Goal: Information Seeking & Learning: Learn about a topic

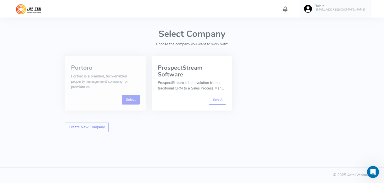
click at [132, 98] on link "Select" at bounding box center [131, 100] width 18 height 10
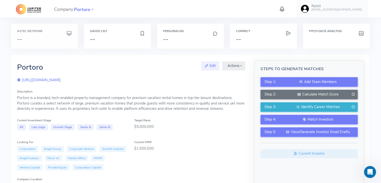
click at [37, 36] on h3 "--" at bounding box center [44, 39] width 55 height 7
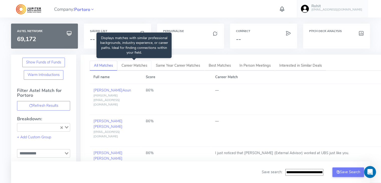
click at [135, 65] on span "Career Matches" at bounding box center [134, 65] width 26 height 5
type input "**********"
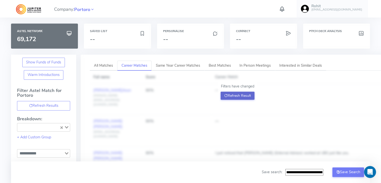
click at [239, 96] on button "Refresh Result" at bounding box center [237, 96] width 34 height 8
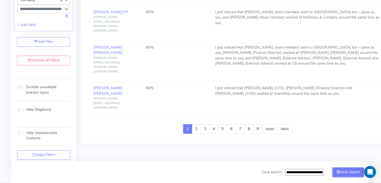
scroll to position [677, 0]
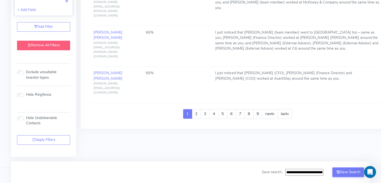
click at [47, 45] on link "Remove All Filters" at bounding box center [43, 46] width 53 height 10
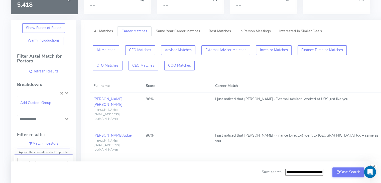
scroll to position [0, 0]
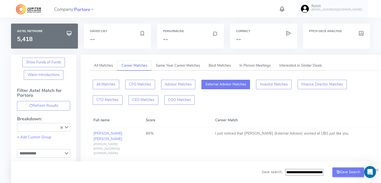
click at [229, 84] on button "External Advisor Matches" at bounding box center [225, 85] width 49 height 10
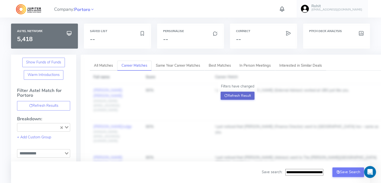
click at [236, 94] on button "Refresh Result" at bounding box center [237, 96] width 34 height 8
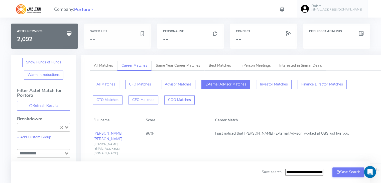
click at [108, 37] on h3 "--" at bounding box center [114, 39] width 49 height 7
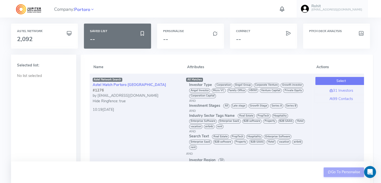
click at [343, 80] on button "Select" at bounding box center [341, 81] width 52 height 8
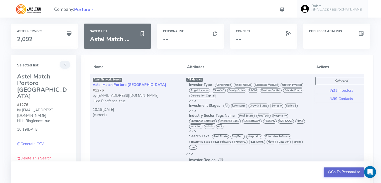
click at [343, 172] on button "Go To Personalise" at bounding box center [343, 172] width 40 height 10
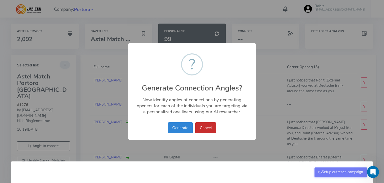
click at [209, 129] on button "Cancel" at bounding box center [205, 127] width 21 height 11
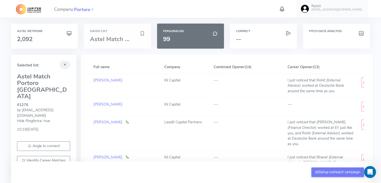
click at [118, 38] on span "Astel Match ..." at bounding box center [110, 39] width 40 height 8
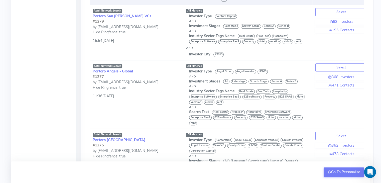
scroll to position [226, 0]
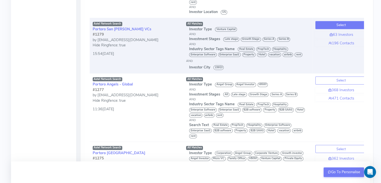
click at [337, 25] on button "Select" at bounding box center [341, 25] width 52 height 8
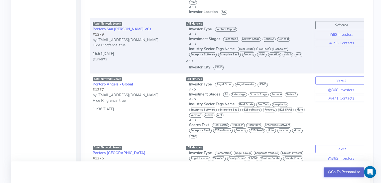
click at [342, 170] on button "Go To Personalise" at bounding box center [343, 172] width 40 height 10
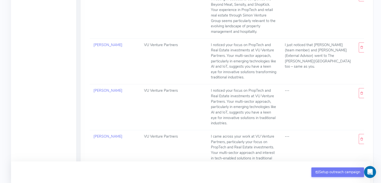
scroll to position [783, 0]
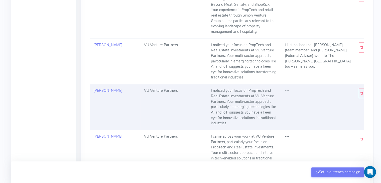
drag, startPoint x: 261, startPoint y: 102, endPoint x: 243, endPoint y: 103, distance: 18.0
click at [243, 103] on div "I noticed your focus on PropTech and Real Estate investments at VU Venture Part…" at bounding box center [244, 107] width 66 height 38
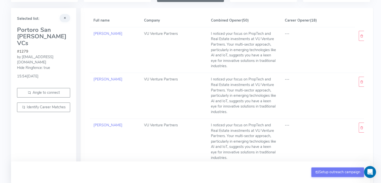
scroll to position [0, 0]
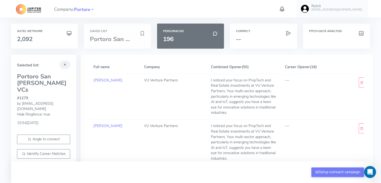
click at [106, 33] on h6 "Saved List" at bounding box center [117, 31] width 55 height 3
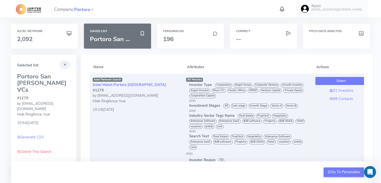
click at [332, 81] on button "Select" at bounding box center [341, 81] width 52 height 8
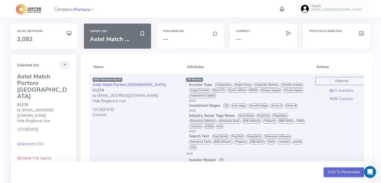
click at [331, 172] on button "Go To Personalise" at bounding box center [343, 172] width 40 height 10
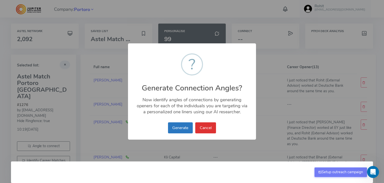
click at [175, 124] on button "Generate" at bounding box center [180, 127] width 25 height 11
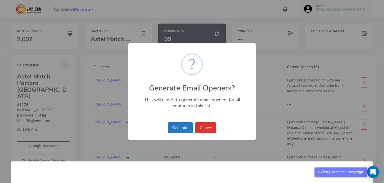
click at [176, 125] on button "Generate" at bounding box center [180, 127] width 25 height 11
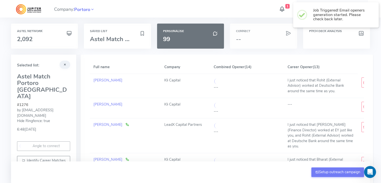
click at [270, 38] on h3 "--" at bounding box center [263, 39] width 55 height 7
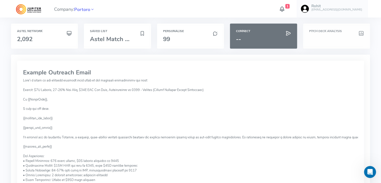
click at [326, 35] on div "Pitch Deck Analysis" at bounding box center [336, 36] width 67 height 25
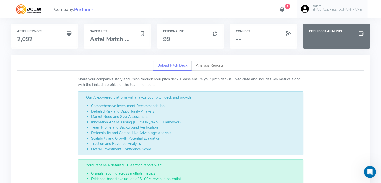
click at [203, 64] on link "Analysis Reports" at bounding box center [209, 66] width 36 height 10
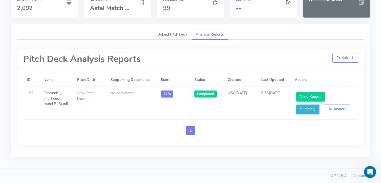
scroll to position [31, 0]
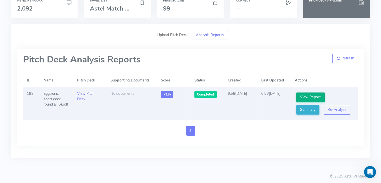
click at [311, 97] on link "View Report" at bounding box center [310, 97] width 28 height 10
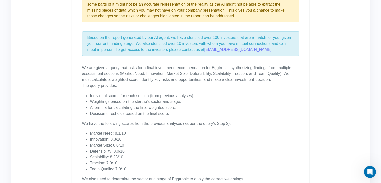
scroll to position [232, 0]
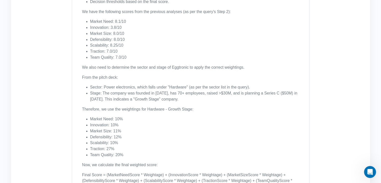
click at [123, 90] on li "Stage: The company was founded in 2012, has 70+ employees, raised >$30M, and is…" at bounding box center [194, 96] width 209 height 12
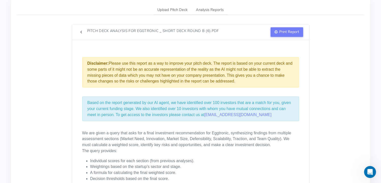
scroll to position [0, 0]
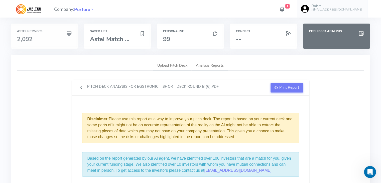
click at [43, 37] on h3 "2,092" at bounding box center [44, 39] width 55 height 7
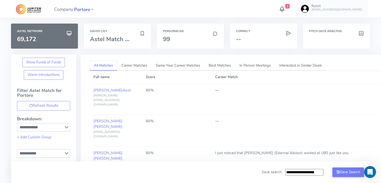
click at [85, 9] on span "Portoro" at bounding box center [82, 9] width 16 height 7
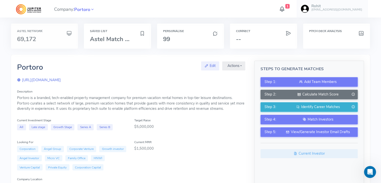
click at [55, 36] on h3 "69,172" at bounding box center [44, 39] width 55 height 7
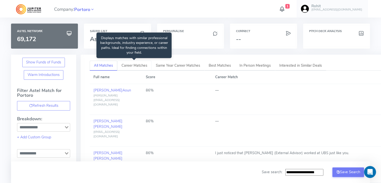
click at [131, 66] on span "Career Matches" at bounding box center [134, 65] width 26 height 5
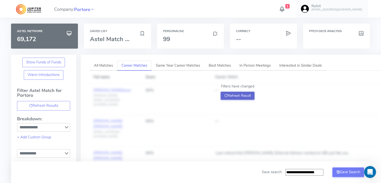
click at [236, 97] on button "Refresh Result" at bounding box center [237, 96] width 34 height 8
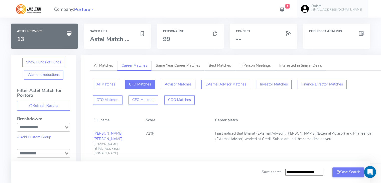
click at [134, 86] on button "CFO Matches" at bounding box center [140, 85] width 30 height 10
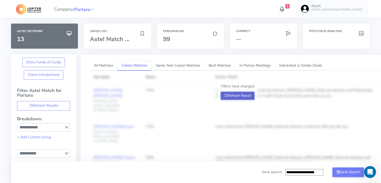
click at [228, 93] on button "Refresh Result" at bounding box center [237, 96] width 34 height 8
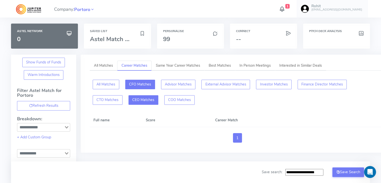
click at [128, 98] on button "CEO Matches" at bounding box center [143, 100] width 30 height 10
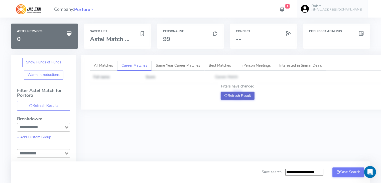
click at [244, 95] on button "Refresh Result" at bounding box center [237, 96] width 34 height 8
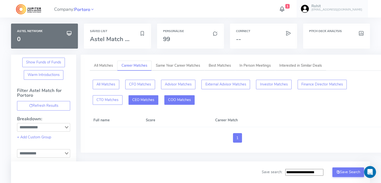
click at [164, 99] on button "COO Matches" at bounding box center [179, 100] width 31 height 10
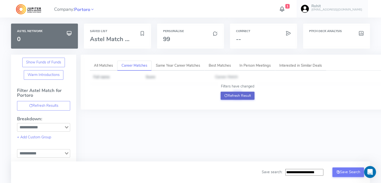
click at [241, 97] on button "Refresh Result" at bounding box center [237, 96] width 34 height 8
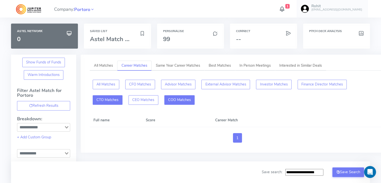
click at [122, 95] on button "CTO Matches" at bounding box center [108, 100] width 30 height 10
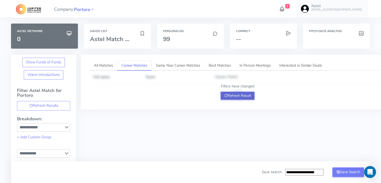
click at [238, 94] on button "Refresh Result" at bounding box center [237, 96] width 34 height 8
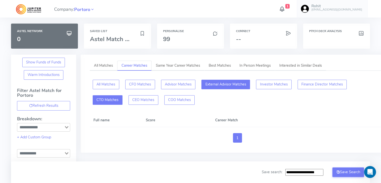
click at [227, 85] on button "External Advisor Matches" at bounding box center [225, 85] width 49 height 10
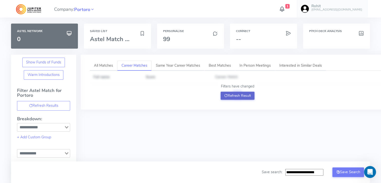
click at [232, 95] on button "Refresh Result" at bounding box center [237, 96] width 34 height 8
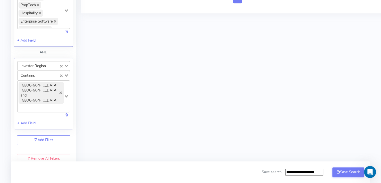
scroll to position [442, 0]
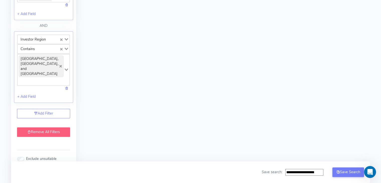
click at [56, 127] on link "Remove All Filters" at bounding box center [43, 132] width 53 height 10
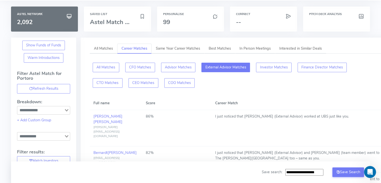
scroll to position [0, 0]
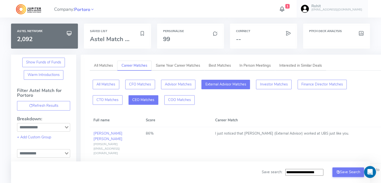
click at [128, 100] on button "CEO Matches" at bounding box center [143, 100] width 30 height 10
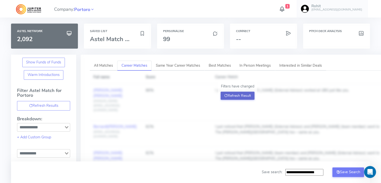
click at [226, 92] on button "Refresh Result" at bounding box center [237, 96] width 34 height 8
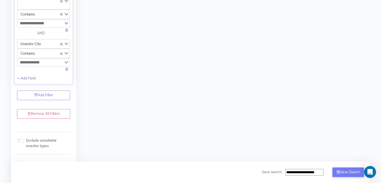
scroll to position [381, 0]
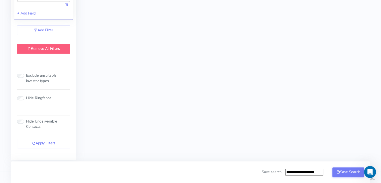
click at [41, 46] on link "Remove All Filters" at bounding box center [43, 49] width 53 height 10
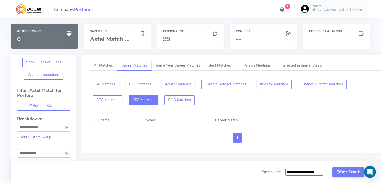
scroll to position [1, 0]
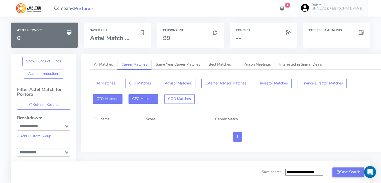
click at [122, 94] on button "CTO Matches" at bounding box center [108, 99] width 30 height 10
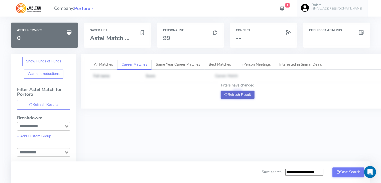
click at [227, 92] on button "Refresh Result" at bounding box center [237, 95] width 34 height 8
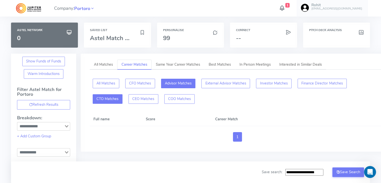
click at [183, 83] on button "Advisor Matches" at bounding box center [178, 84] width 35 height 10
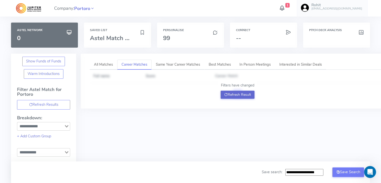
click at [239, 95] on button "Refresh Result" at bounding box center [237, 95] width 34 height 8
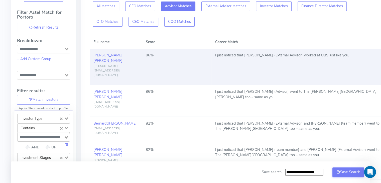
scroll to position [0, 0]
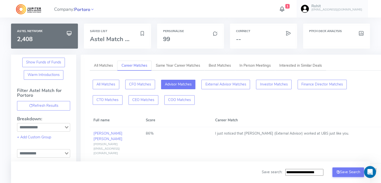
click at [84, 10] on span "Portoro" at bounding box center [82, 9] width 16 height 7
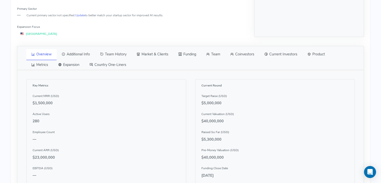
scroll to position [217, 0]
click at [215, 49] on link "Team" at bounding box center [213, 53] width 24 height 11
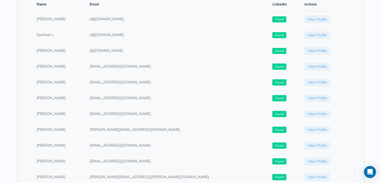
scroll to position [0, 0]
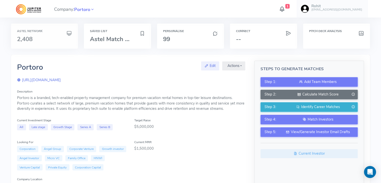
click at [46, 37] on h3 "2,408" at bounding box center [44, 39] width 55 height 7
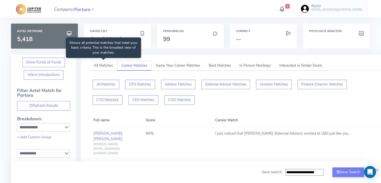
click at [98, 64] on span "All Matches" at bounding box center [103, 65] width 19 height 5
type input "**********"
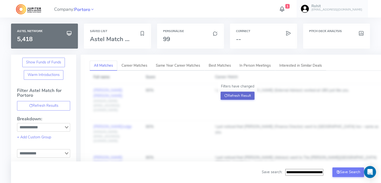
click at [245, 93] on button "Refresh Result" at bounding box center [237, 96] width 34 height 8
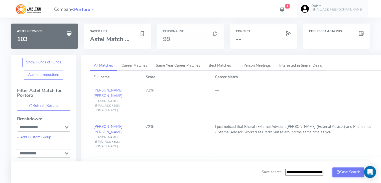
click at [197, 38] on h3 "99" at bounding box center [190, 39] width 55 height 7
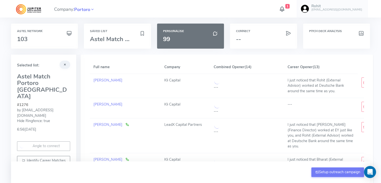
click at [285, 7] on icon at bounding box center [281, 9] width 7 height 9
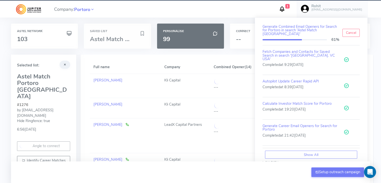
click at [126, 34] on div "Saved List Astel Match ..." at bounding box center [117, 36] width 67 height 25
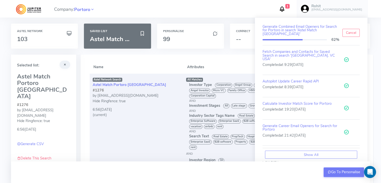
click at [163, 62] on th "Name" at bounding box center [136, 67] width 93 height 13
click at [285, 7] on icon at bounding box center [281, 9] width 7 height 9
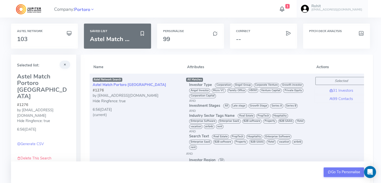
scroll to position [114, 0]
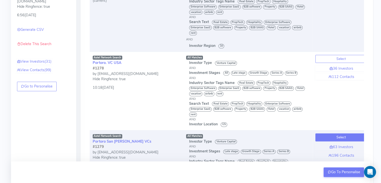
click at [324, 135] on button "Select" at bounding box center [341, 137] width 52 height 8
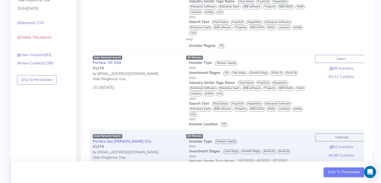
scroll to position [108, 0]
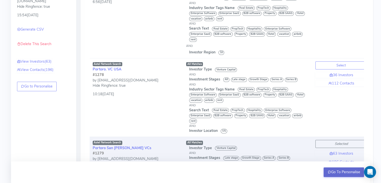
click at [331, 172] on button "Go To Personalise" at bounding box center [343, 172] width 40 height 10
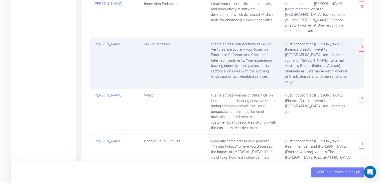
scroll to position [2050, 0]
click at [126, 63] on td "Jeff Foster" at bounding box center [115, 62] width 51 height 51
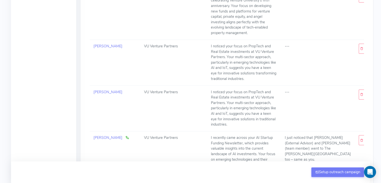
scroll to position [0, 0]
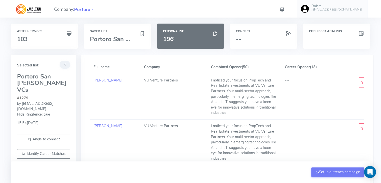
click at [78, 52] on div "Astel Network 103" at bounding box center [44, 39] width 73 height 31
click at [84, 9] on span "Portoro" at bounding box center [82, 9] width 16 height 7
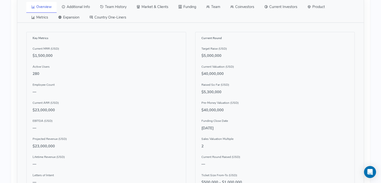
scroll to position [265, 0]
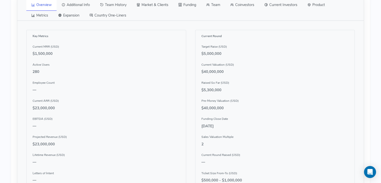
click at [214, 7] on link "Team" at bounding box center [213, 5] width 24 height 11
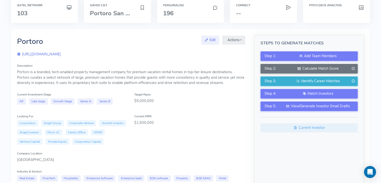
scroll to position [0, 0]
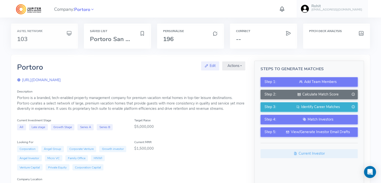
click at [54, 39] on h3 "103" at bounding box center [44, 39] width 55 height 7
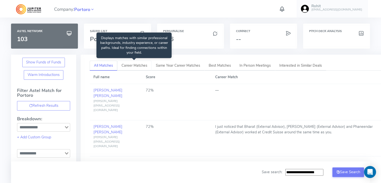
click at [129, 64] on span "Career Matches" at bounding box center [134, 65] width 26 height 5
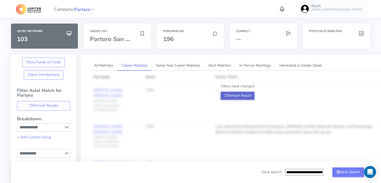
click at [241, 96] on button "Refresh Result" at bounding box center [237, 96] width 34 height 8
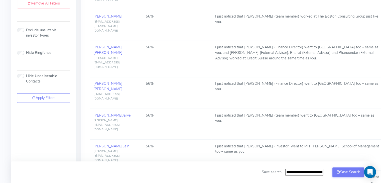
scroll to position [362, 0]
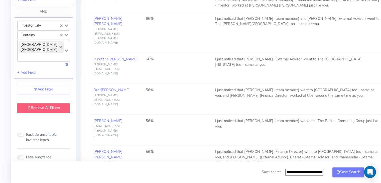
click at [37, 108] on link "Remove All Filters" at bounding box center [43, 108] width 53 height 10
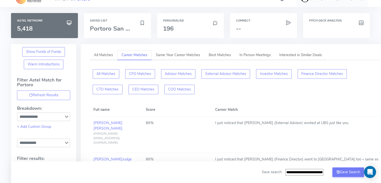
scroll to position [0, 0]
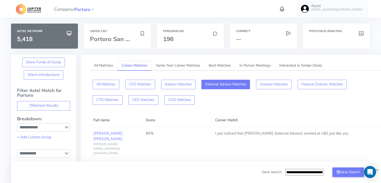
click at [222, 84] on button "External Advisor Matches" at bounding box center [225, 85] width 49 height 10
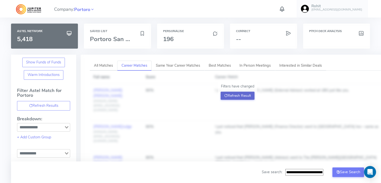
click at [230, 93] on button "Refresh Result" at bounding box center [237, 96] width 34 height 8
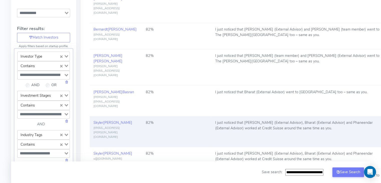
scroll to position [140, 0]
drag, startPoint x: 232, startPoint y: 85, endPoint x: 252, endPoint y: 85, distance: 20.3
click at [252, 116] on td "I just noticed that Ravi (External Advisor), Bharat (External Advisor) and Phan…" at bounding box center [298, 131] width 174 height 31
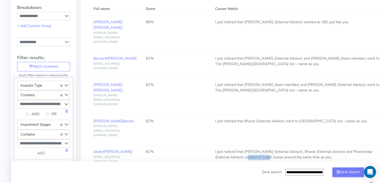
scroll to position [111, 0]
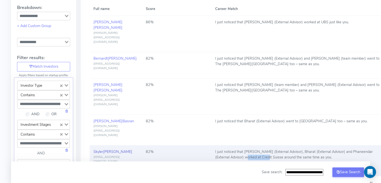
click at [107, 149] on span "Fernandes" at bounding box center [117, 151] width 29 height 5
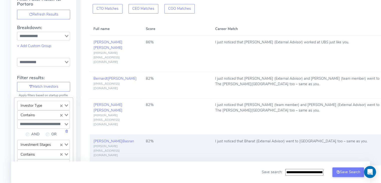
scroll to position [159, 0]
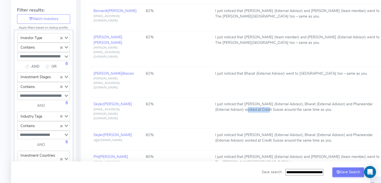
click at [102, 180] on link "Bruno Teixeira" at bounding box center [107, 185] width 29 height 11
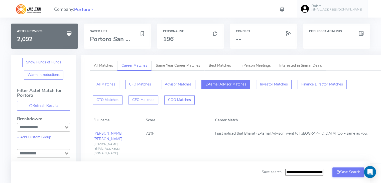
scroll to position [196, 0]
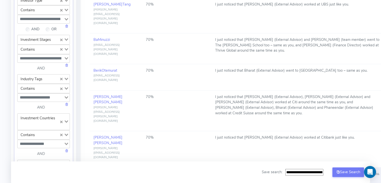
click at [122, 171] on span "Escartin" at bounding box center [128, 173] width 13 height 5
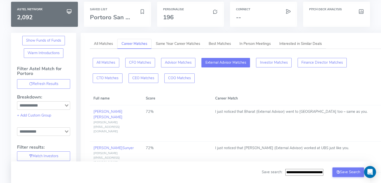
scroll to position [0, 0]
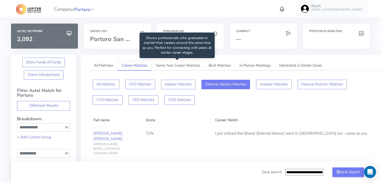
click at [176, 65] on span "Same Year Career Matches" at bounding box center [178, 65] width 44 height 5
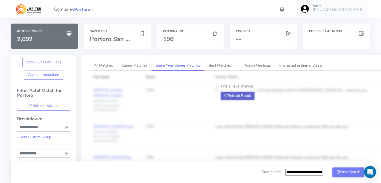
click at [234, 96] on button "Refresh Result" at bounding box center [237, 96] width 34 height 8
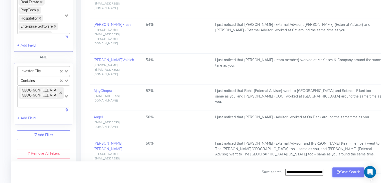
scroll to position [422, 0]
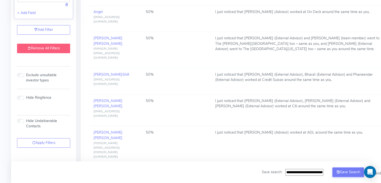
click at [44, 44] on link "Remove All Filters" at bounding box center [43, 49] width 53 height 10
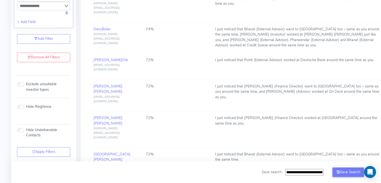
scroll to position [372, 0]
drag, startPoint x: 269, startPoint y: 149, endPoint x: 282, endPoint y: 151, distance: 13.1
copy td "Advisor"
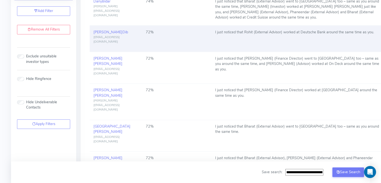
scroll to position [427, 0]
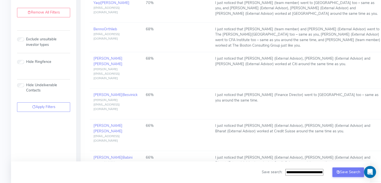
scroll to position [432, 0]
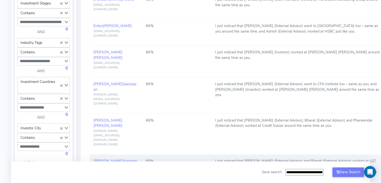
scroll to position [0, 0]
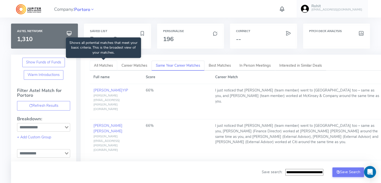
click at [102, 64] on span "All Matches" at bounding box center [103, 65] width 19 height 5
type input "**********"
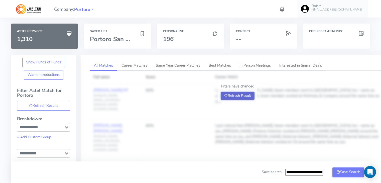
click at [232, 94] on button "Refresh Result" at bounding box center [237, 96] width 34 height 8
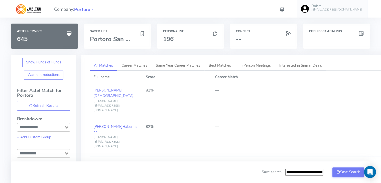
click at [78, 51] on div "Astel Network 645" at bounding box center [44, 39] width 73 height 31
click at [80, 51] on div "Astel Network 645" at bounding box center [44, 39] width 73 height 31
click at [92, 8] on icon at bounding box center [92, 9] width 5 height 7
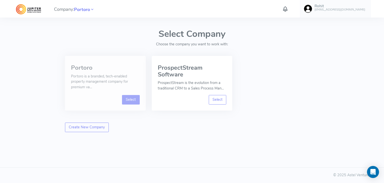
click at [133, 98] on link "Select" at bounding box center [131, 100] width 18 height 10
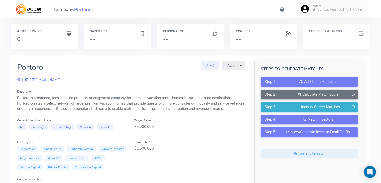
click at [321, 39] on h3 at bounding box center [336, 39] width 55 height 7
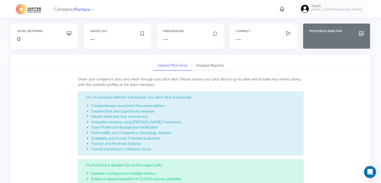
click at [206, 66] on link "Analysis Reports" at bounding box center [209, 66] width 36 height 10
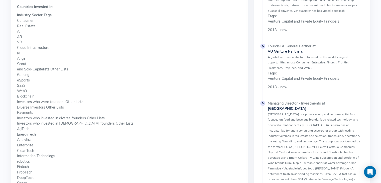
scroll to position [302, 0]
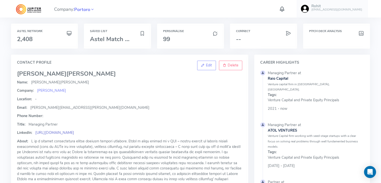
click at [71, 132] on link "[URL][DOMAIN_NAME]" at bounding box center [54, 132] width 39 height 5
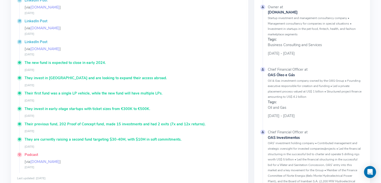
scroll to position [143, 0]
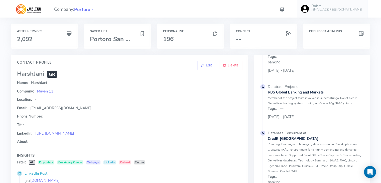
scroll to position [271, 0]
click at [74, 134] on link "https://www.linkedin.com/in/harshjani/" at bounding box center [54, 133] width 39 height 5
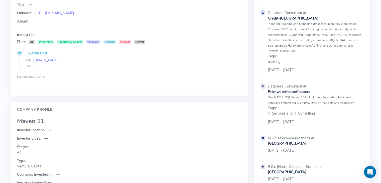
scroll to position [1, 0]
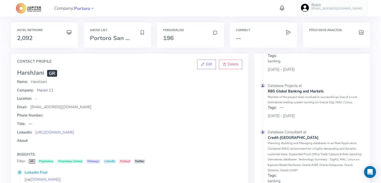
click at [42, 89] on span "Maven 11" at bounding box center [45, 90] width 16 height 5
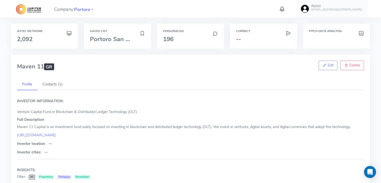
click at [51, 83] on link "Contacts (1)" at bounding box center [52, 84] width 30 height 11
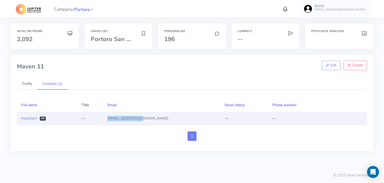
drag, startPoint x: 157, startPoint y: 118, endPoint x: 120, endPoint y: 117, distance: 37.3
click at [120, 117] on td "harsh@maven11.com" at bounding box center [162, 118] width 117 height 13
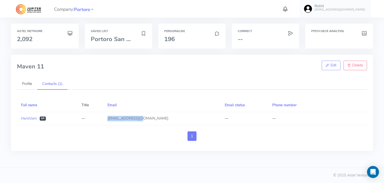
copy span "harsh@maven11.com"
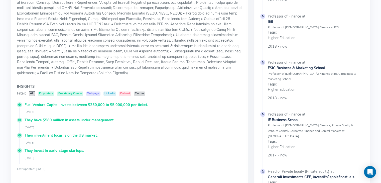
scroll to position [144, 0]
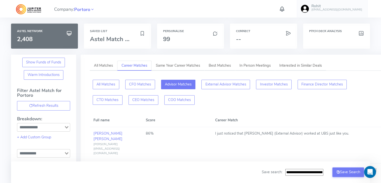
click at [90, 52] on div "Saved List Astel Match ..." at bounding box center [117, 39] width 73 height 31
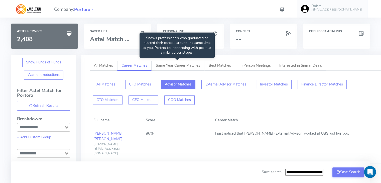
click at [173, 66] on span "Same Year Career Matches" at bounding box center [178, 65] width 44 height 5
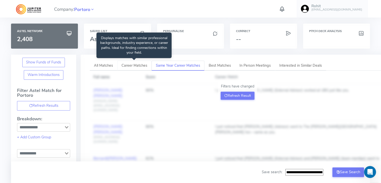
click at [131, 66] on span "Career Matches" at bounding box center [134, 65] width 26 height 5
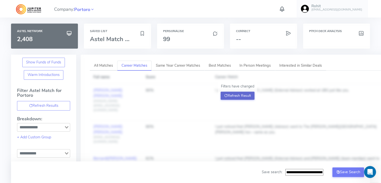
click at [233, 94] on button "Refresh Result" at bounding box center [237, 96] width 34 height 8
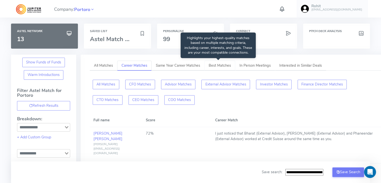
click at [220, 66] on span "Best Matches" at bounding box center [219, 65] width 22 height 5
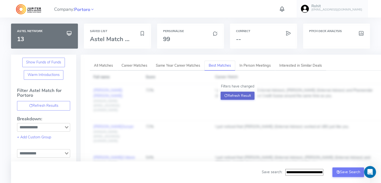
click at [245, 96] on button "Refresh Result" at bounding box center [237, 96] width 34 height 8
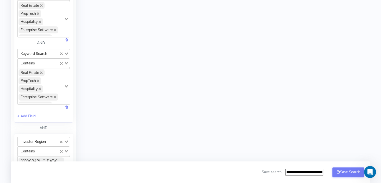
scroll to position [439, 0]
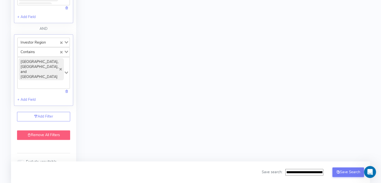
click at [51, 130] on link "Remove All Filters" at bounding box center [43, 135] width 53 height 10
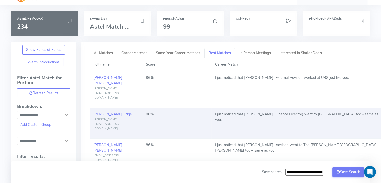
scroll to position [0, 0]
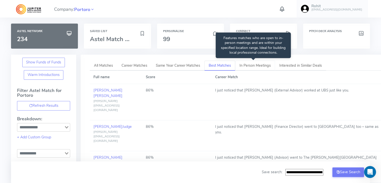
click at [251, 66] on span "In Person Meetings" at bounding box center [254, 65] width 31 height 5
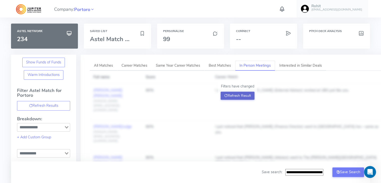
click at [230, 96] on button "Refresh Result" at bounding box center [237, 96] width 34 height 8
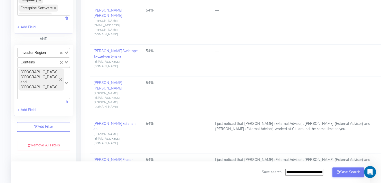
scroll to position [429, 0]
click at [57, 141] on link "Remove All Filters" at bounding box center [43, 146] width 53 height 10
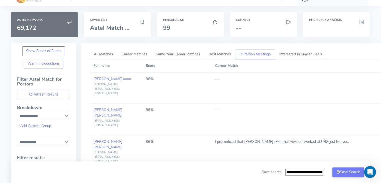
scroll to position [0, 0]
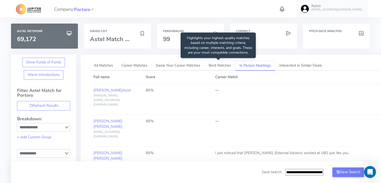
click at [206, 64] on link "Best Matches" at bounding box center [219, 66] width 31 height 10
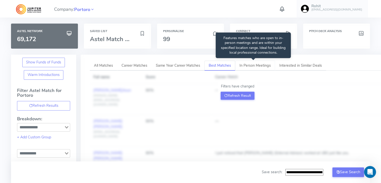
click at [251, 68] on link "In Person Meetings" at bounding box center [255, 66] width 40 height 10
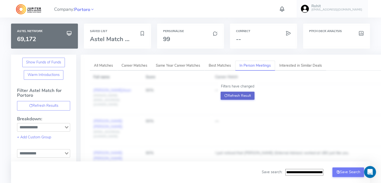
click at [238, 96] on button "Refresh Result" at bounding box center [237, 96] width 34 height 8
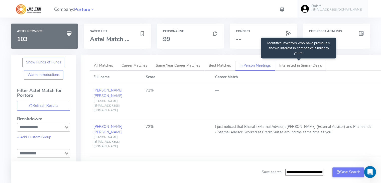
click at [296, 65] on span "Interested in Similar Deals" at bounding box center [300, 65] width 43 height 5
type input "**********"
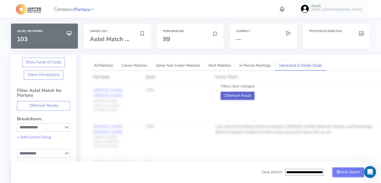
click at [234, 95] on button "Refresh Result" at bounding box center [237, 96] width 34 height 8
click at [103, 34] on div "Saved List Astel Match ..." at bounding box center [117, 36] width 67 height 25
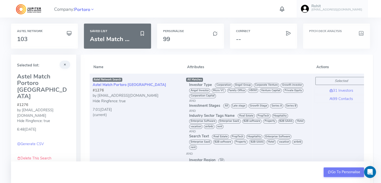
click at [331, 38] on h3 at bounding box center [336, 39] width 55 height 7
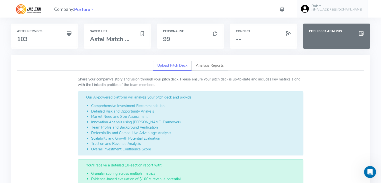
click at [202, 64] on link "Analysis Reports" at bounding box center [209, 66] width 36 height 10
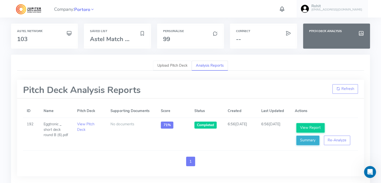
click at [165, 64] on link "Upload Pitch Deck" at bounding box center [172, 66] width 39 height 10
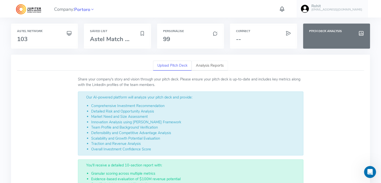
click at [204, 66] on link "Analysis Reports" at bounding box center [209, 66] width 36 height 10
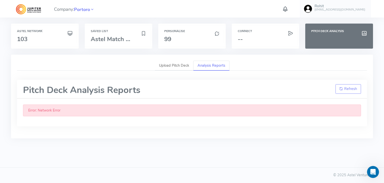
click at [32, 86] on h1 "Pitch Deck Analysis Reports" at bounding box center [81, 90] width 117 height 10
click at [47, 33] on div "Astel Network 103" at bounding box center [45, 36] width 56 height 13
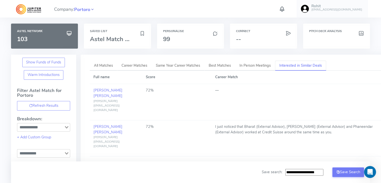
click at [93, 9] on icon at bounding box center [92, 9] width 5 height 7
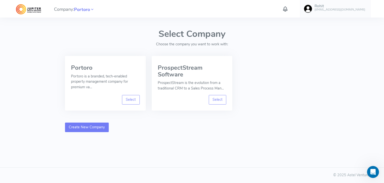
click at [94, 126] on link "Create New Company" at bounding box center [87, 127] width 44 height 10
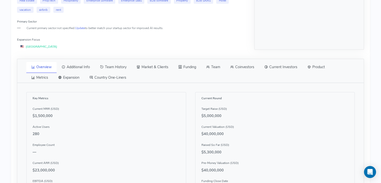
scroll to position [208, 0]
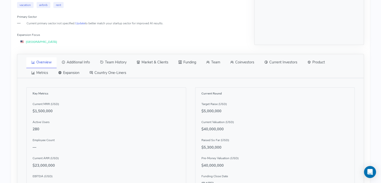
click at [214, 65] on link "Team" at bounding box center [213, 62] width 24 height 11
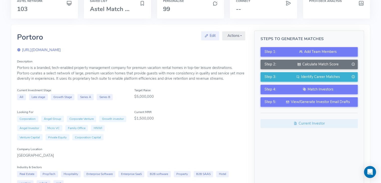
scroll to position [0, 0]
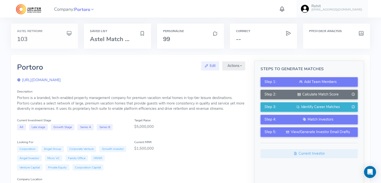
click at [35, 30] on h6 "Astel Network" at bounding box center [44, 31] width 55 height 3
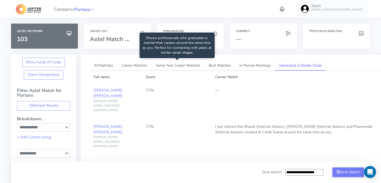
click at [181, 66] on span "Same Year Career Matches" at bounding box center [178, 65] width 44 height 5
type input "**********"
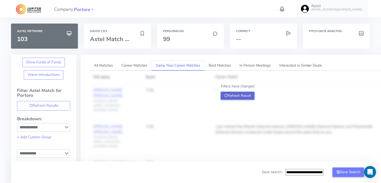
click at [239, 96] on button "Refresh Result" at bounding box center [237, 96] width 34 height 8
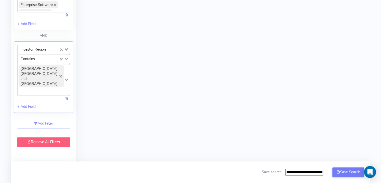
click at [52, 137] on link "Remove All Filters" at bounding box center [43, 142] width 53 height 10
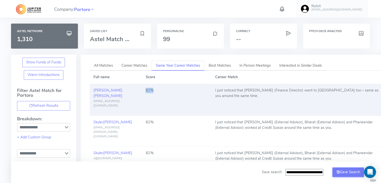
drag, startPoint x: 144, startPoint y: 91, endPoint x: 154, endPoint y: 90, distance: 9.3
click at [154, 90] on td "82%" at bounding box center [177, 100] width 70 height 32
click at [147, 88] on div "82%" at bounding box center [176, 91] width 62 height 6
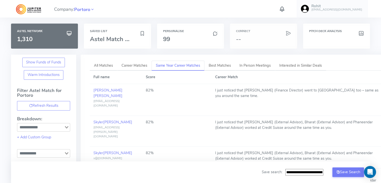
click at [264, 33] on div "Connect --" at bounding box center [263, 36] width 67 height 25
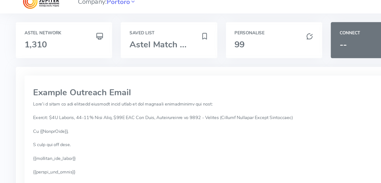
scroll to position [8, 0]
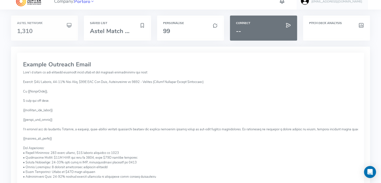
click at [35, 28] on h3 "1,310" at bounding box center [44, 31] width 55 height 7
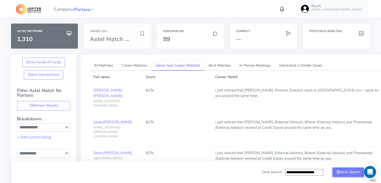
click at [122, 39] on span "Astel Match ..." at bounding box center [110, 39] width 40 height 8
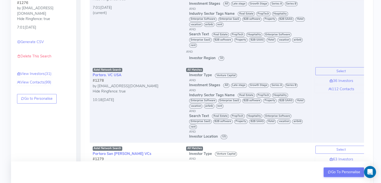
scroll to position [131, 0]
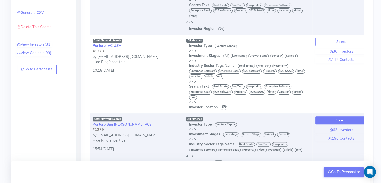
click at [335, 119] on button "Select" at bounding box center [341, 120] width 52 height 8
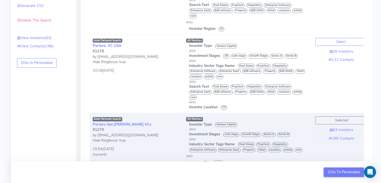
scroll to position [124, 0]
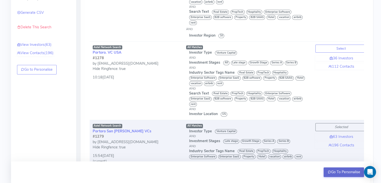
click at [341, 170] on button "Go To Personalise" at bounding box center [343, 172] width 40 height 10
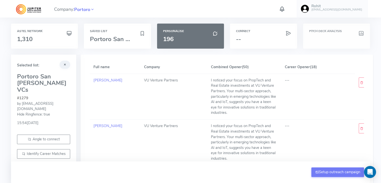
click at [340, 37] on h3 at bounding box center [336, 39] width 55 height 7
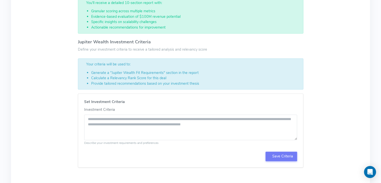
scroll to position [183, 0]
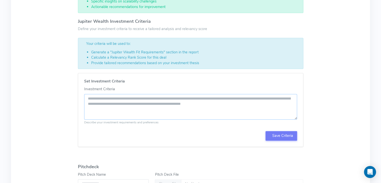
click at [118, 109] on textarea "Investment Criteria" at bounding box center [190, 107] width 213 height 26
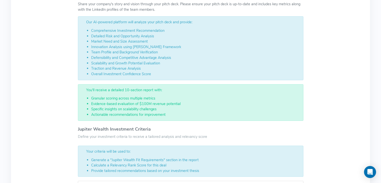
scroll to position [0, 0]
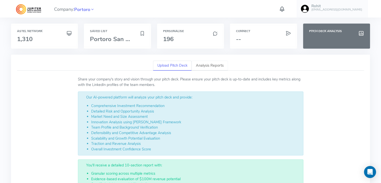
click at [210, 66] on link "Analysis Reports" at bounding box center [209, 66] width 36 height 10
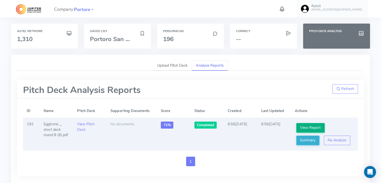
click at [307, 126] on link "View Report" at bounding box center [310, 128] width 28 height 10
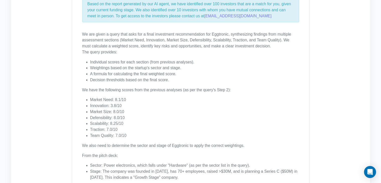
scroll to position [154, 0]
click at [95, 106] on li "Innovation: 3.8/10" at bounding box center [194, 106] width 209 height 6
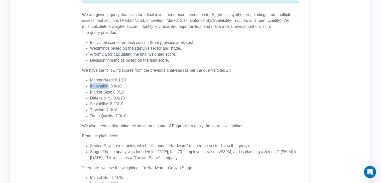
scroll to position [173, 0]
click at [98, 110] on li "Traction: 7.0/10" at bounding box center [194, 110] width 209 height 6
click at [97, 86] on li "Innovation: 3.8/10" at bounding box center [194, 87] width 209 height 6
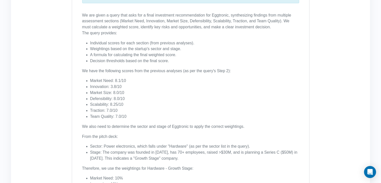
click at [110, 85] on li "Innovation: 3.8/10" at bounding box center [194, 87] width 209 height 6
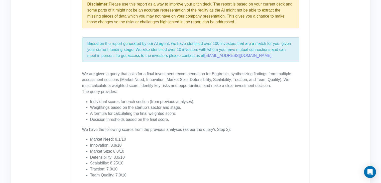
scroll to position [0, 0]
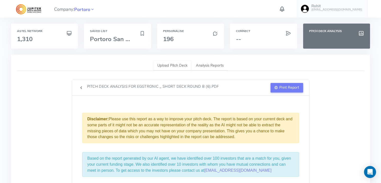
click at [173, 66] on link "Upload Pitch Deck" at bounding box center [172, 66] width 39 height 10
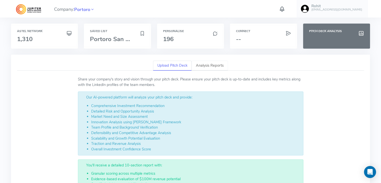
click at [211, 65] on link "Analysis Reports" at bounding box center [209, 66] width 36 height 10
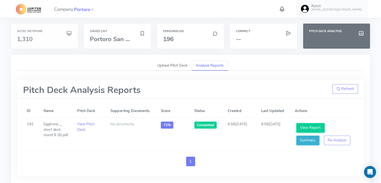
click at [42, 37] on h3 "1,310" at bounding box center [44, 39] width 55 height 7
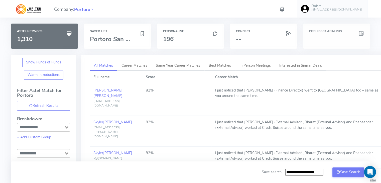
click at [318, 32] on h6 "Pitch Deck Analysis" at bounding box center [336, 31] width 55 height 3
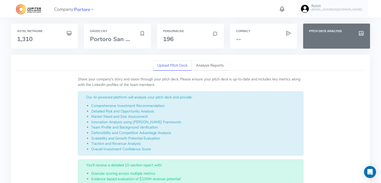
click at [206, 67] on link "Analysis Reports" at bounding box center [209, 66] width 36 height 10
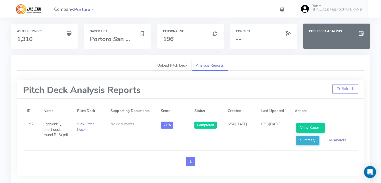
click at [170, 67] on link "Upload Pitch Deck" at bounding box center [172, 66] width 39 height 10
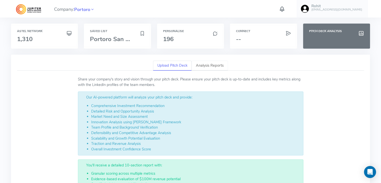
click at [211, 66] on link "Analysis Reports" at bounding box center [209, 66] width 36 height 10
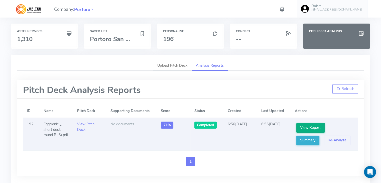
click at [303, 126] on link "View Report" at bounding box center [310, 128] width 28 height 10
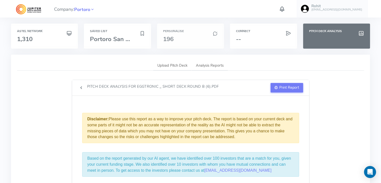
click at [180, 36] on h3 "196" at bounding box center [190, 39] width 55 height 7
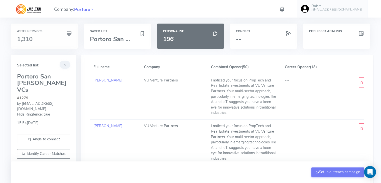
click at [48, 30] on h6 "Astel Network" at bounding box center [44, 31] width 55 height 3
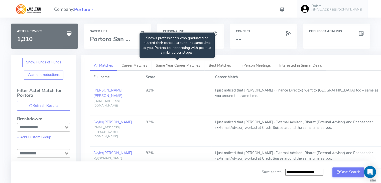
click at [168, 66] on span "Same Year Career Matches" at bounding box center [178, 65] width 44 height 5
type input "**********"
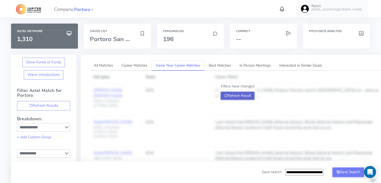
click at [234, 95] on button "Refresh Result" at bounding box center [237, 96] width 34 height 8
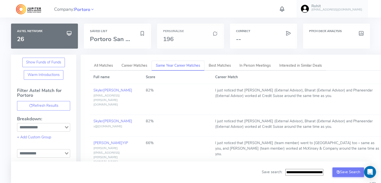
click at [185, 34] on div "Personalise 196" at bounding box center [190, 36] width 67 height 25
